Goal: Obtain resource: Obtain resource

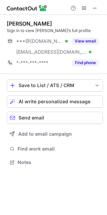
scroll to position [158, 107]
click at [94, 7] on span at bounding box center [94, 7] width 5 height 5
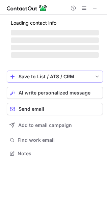
scroll to position [147, 107]
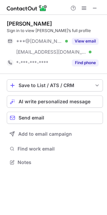
scroll to position [158, 107]
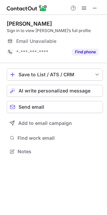
scroll to position [147, 107]
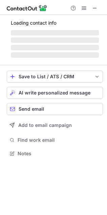
scroll to position [158, 107]
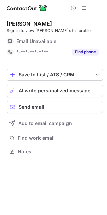
scroll to position [147, 107]
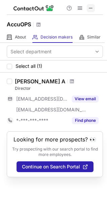
click at [91, 7] on span at bounding box center [90, 7] width 5 height 5
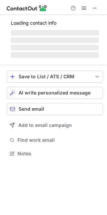
scroll to position [158, 107]
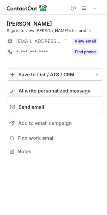
scroll to position [147, 107]
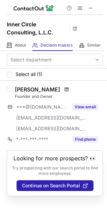
click at [65, 90] on span at bounding box center [67, 89] width 4 height 5
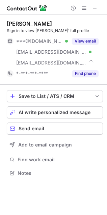
scroll to position [168, 107]
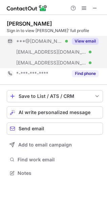
click at [83, 39] on button "View email" at bounding box center [85, 41] width 27 height 7
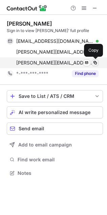
click at [95, 61] on span at bounding box center [95, 62] width 5 height 5
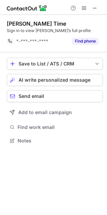
scroll to position [3, 3]
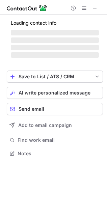
scroll to position [168, 107]
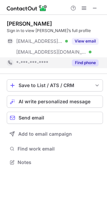
scroll to position [158, 107]
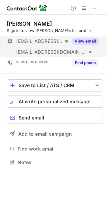
click at [81, 38] on button "View email" at bounding box center [85, 41] width 27 height 7
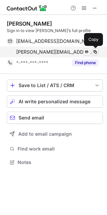
click at [94, 50] on span at bounding box center [95, 51] width 5 height 5
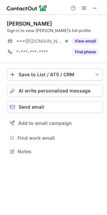
scroll to position [147, 107]
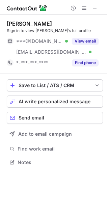
scroll to position [158, 107]
